Goal: Task Accomplishment & Management: Use online tool/utility

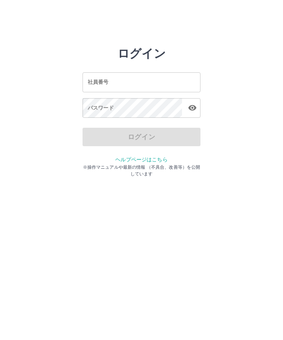
click at [155, 78] on input "社員番号" at bounding box center [142, 82] width 118 height 20
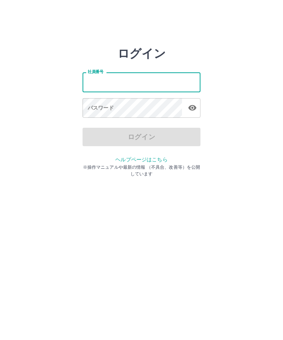
type input "*******"
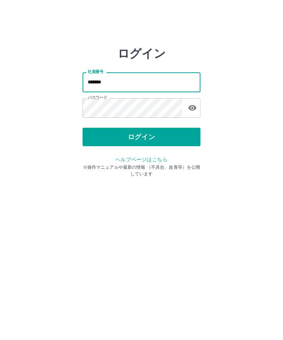
click at [152, 128] on button "ログイン" at bounding box center [142, 137] width 118 height 18
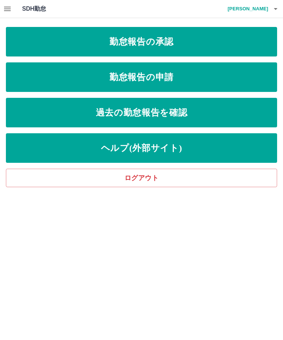
click at [147, 37] on link "勤怠報告の承認" at bounding box center [141, 42] width 271 height 30
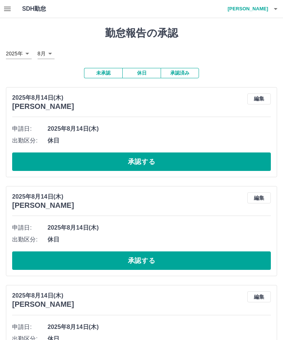
click at [186, 68] on button "承認済み" at bounding box center [180, 73] width 38 height 10
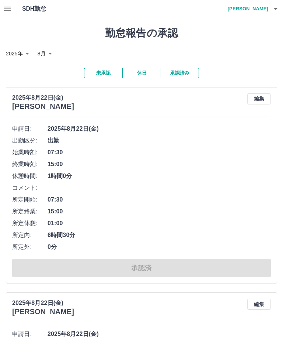
click at [279, 14] on button "button" at bounding box center [275, 9] width 15 height 18
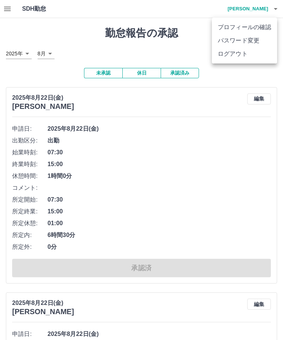
click at [245, 57] on li "ログアウト" at bounding box center [244, 53] width 65 height 13
